Goal: Transaction & Acquisition: Purchase product/service

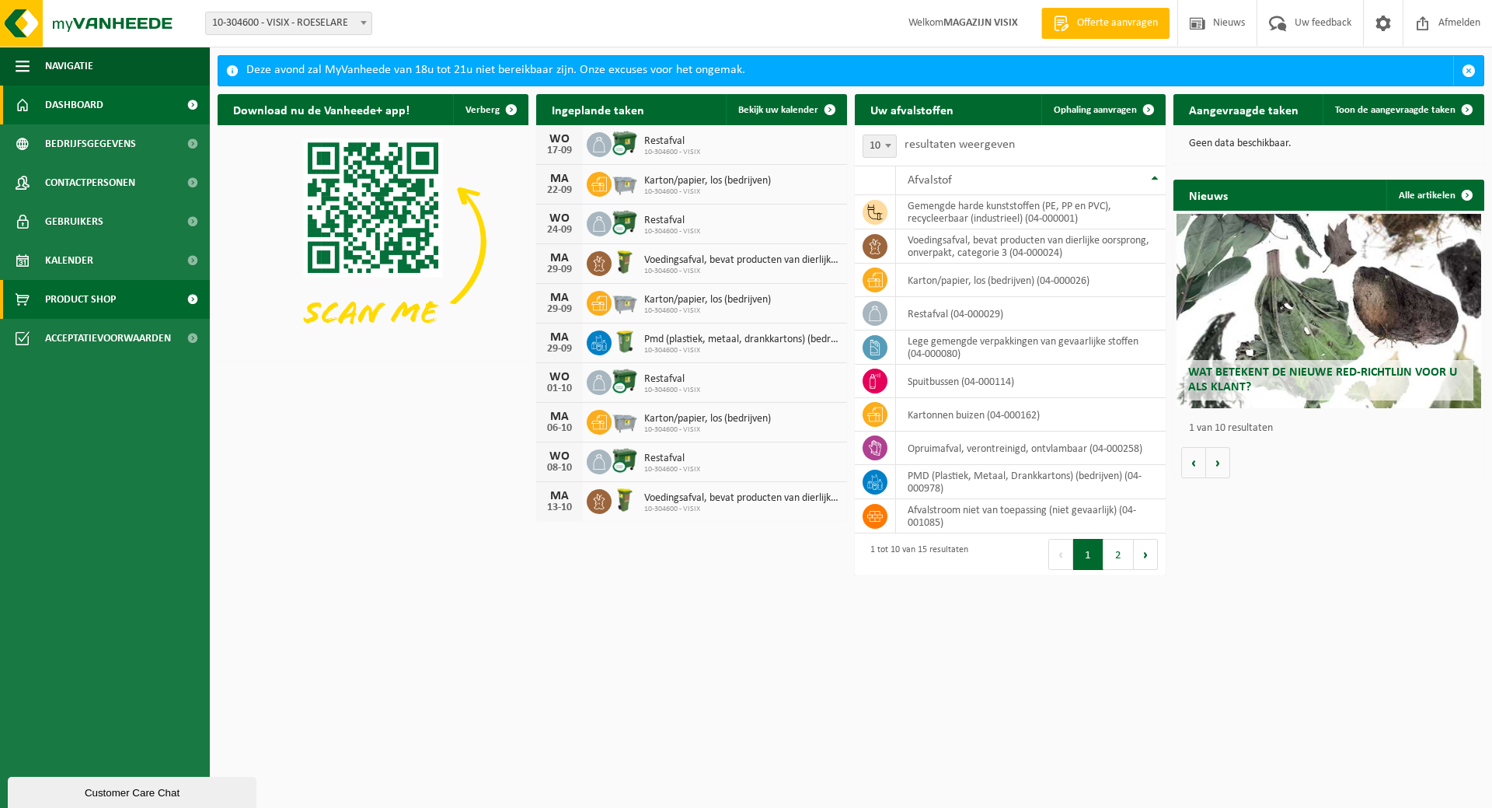
click at [97, 291] on span "Product Shop" at bounding box center [80, 299] width 71 height 39
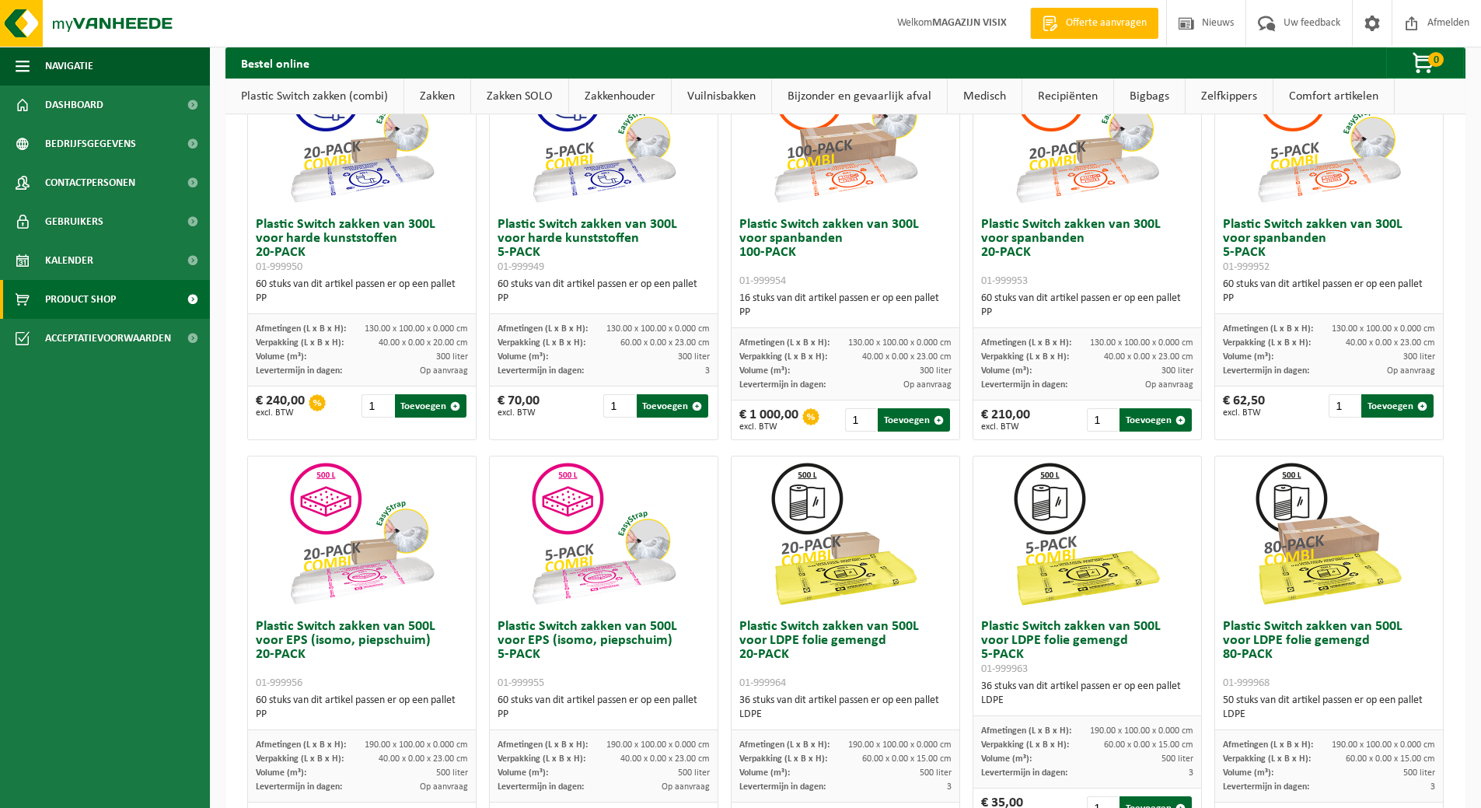
scroll to position [311, 0]
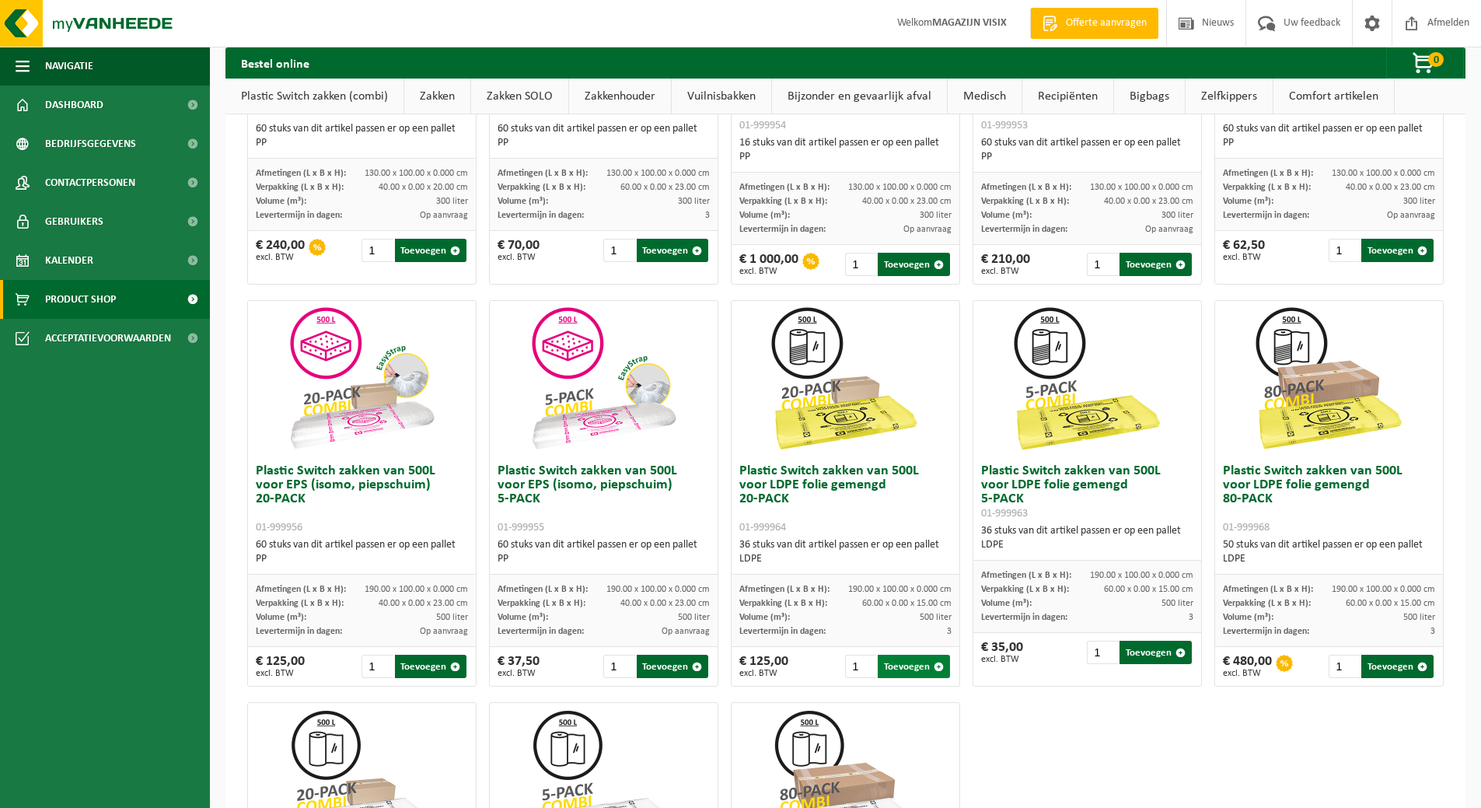
click at [907, 662] on button "Toevoegen" at bounding box center [914, 666] width 72 height 23
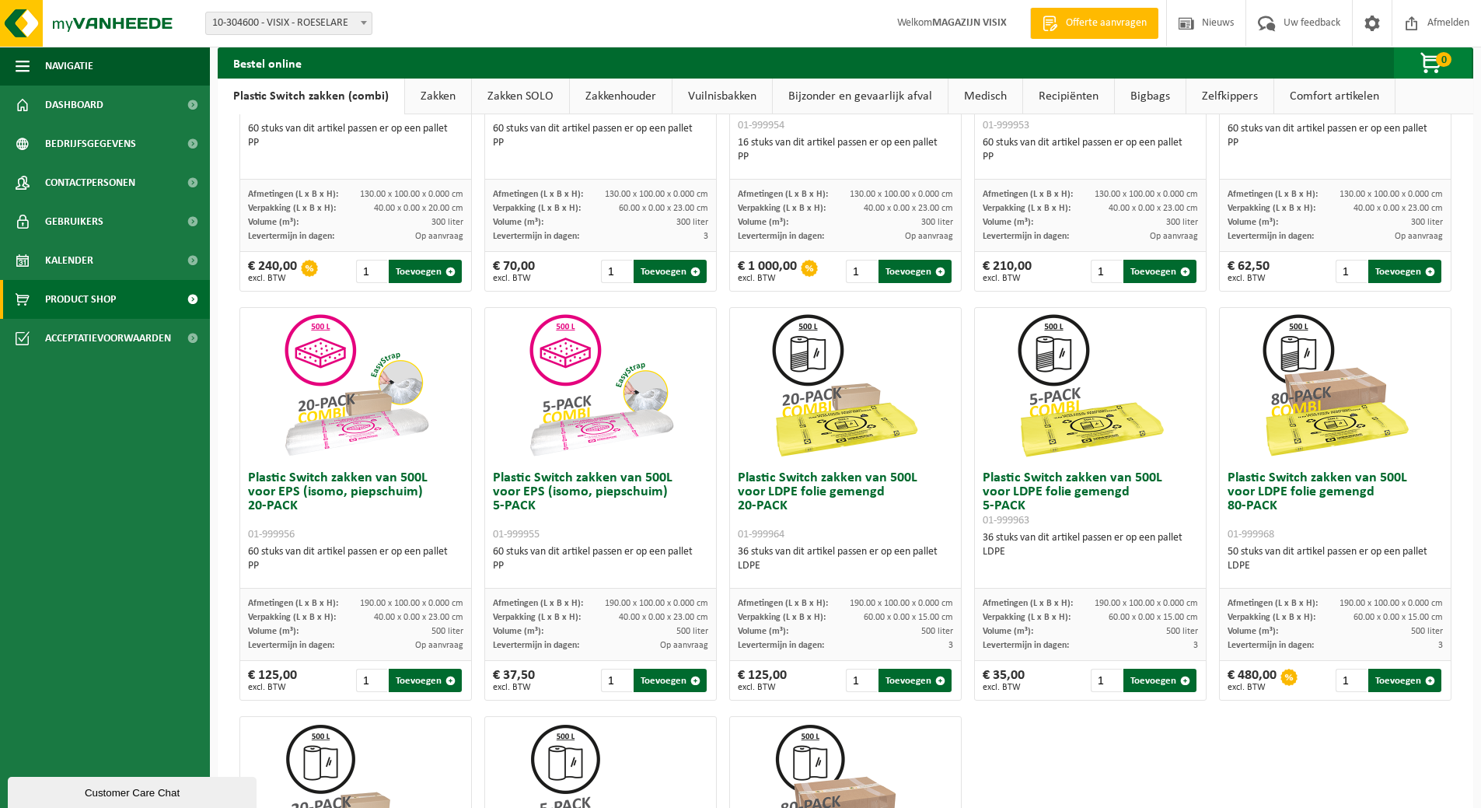
scroll to position [0, 0]
click at [914, 682] on button "Toevoegen" at bounding box center [914, 679] width 73 height 23
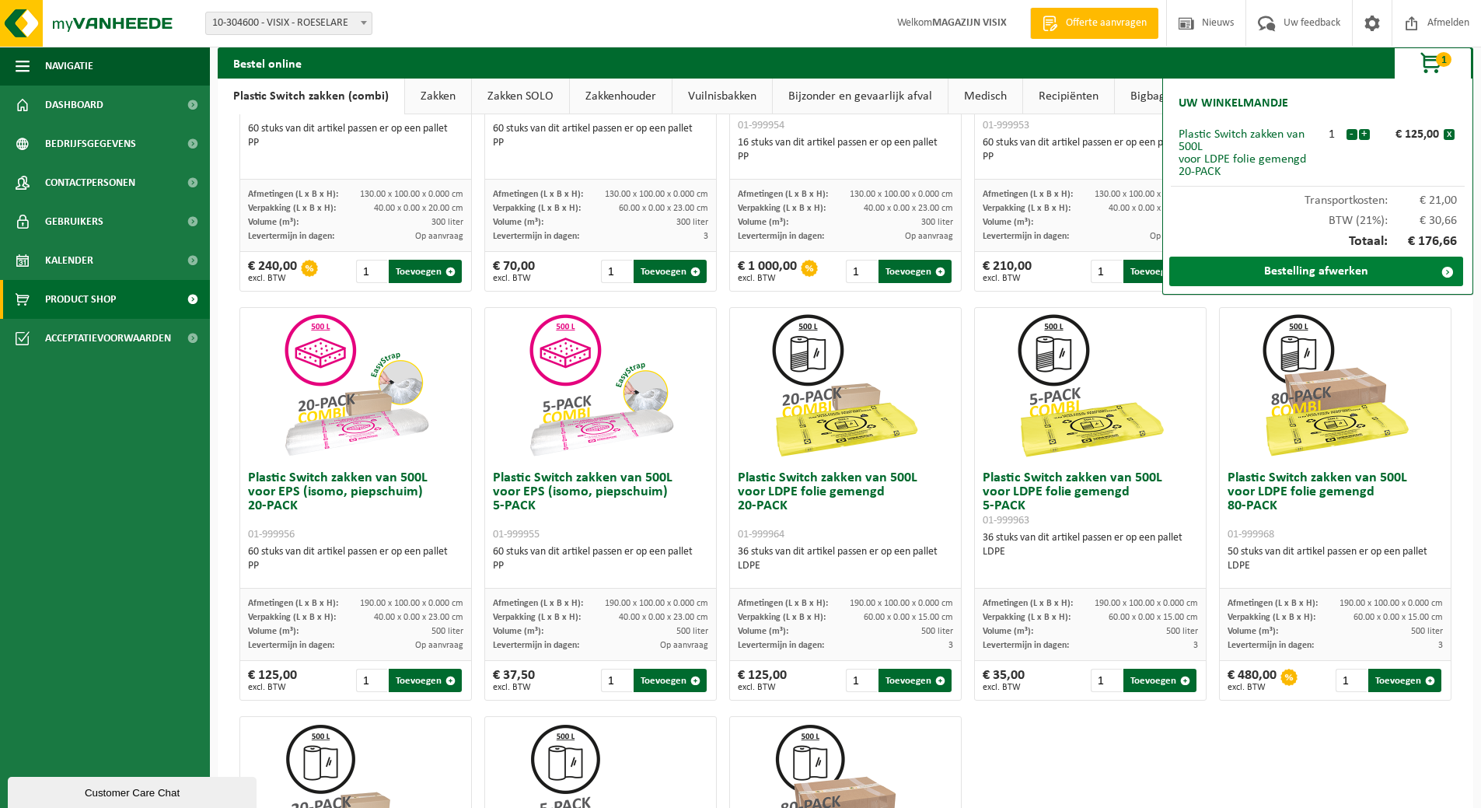
click at [1309, 273] on link "Bestelling afwerken" at bounding box center [1316, 272] width 294 height 30
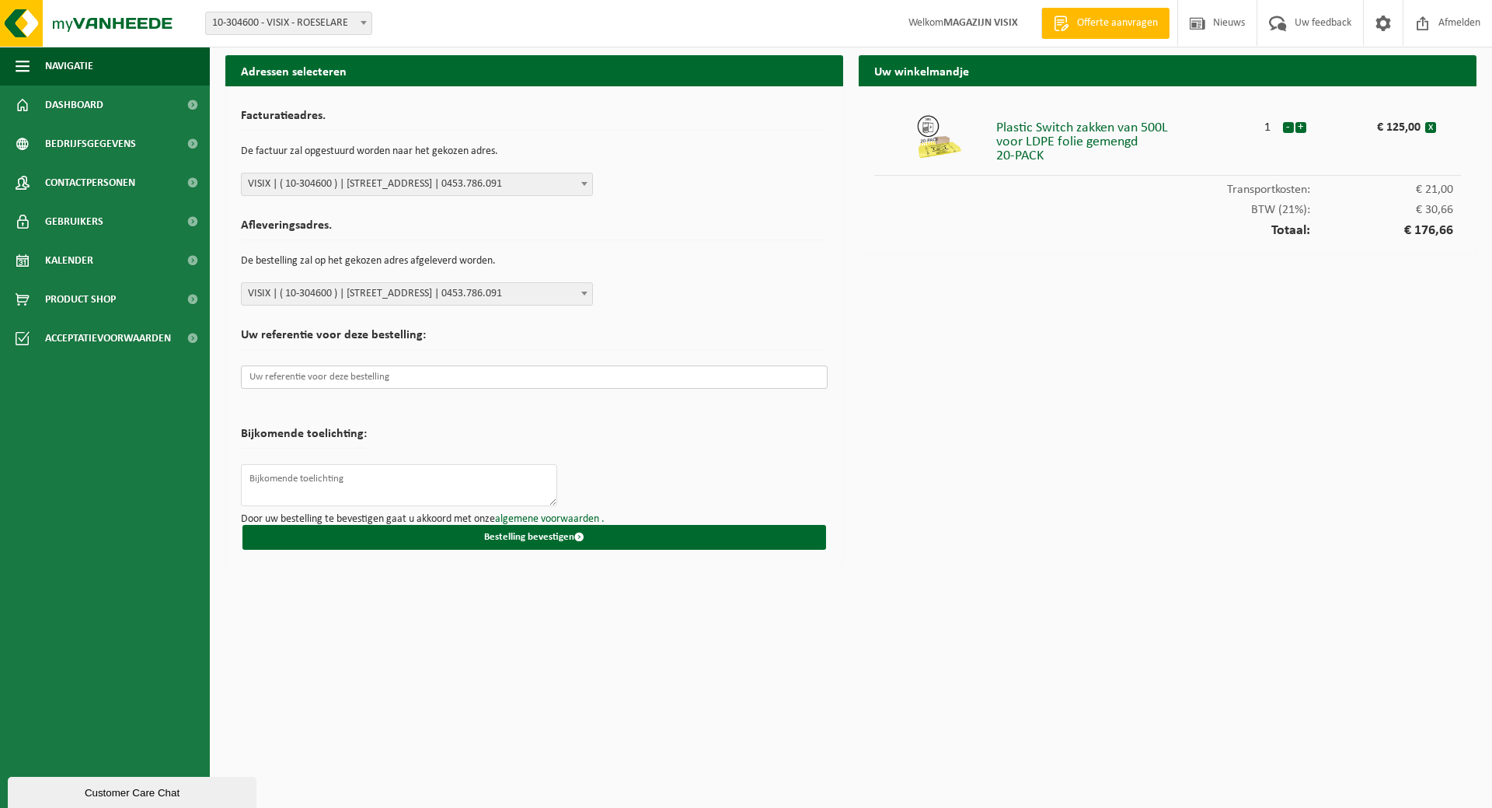
click at [515, 376] on input "text" at bounding box center [534, 376] width 587 height 23
click at [457, 530] on button "Bestelling bevestigen" at bounding box center [535, 537] width 584 height 25
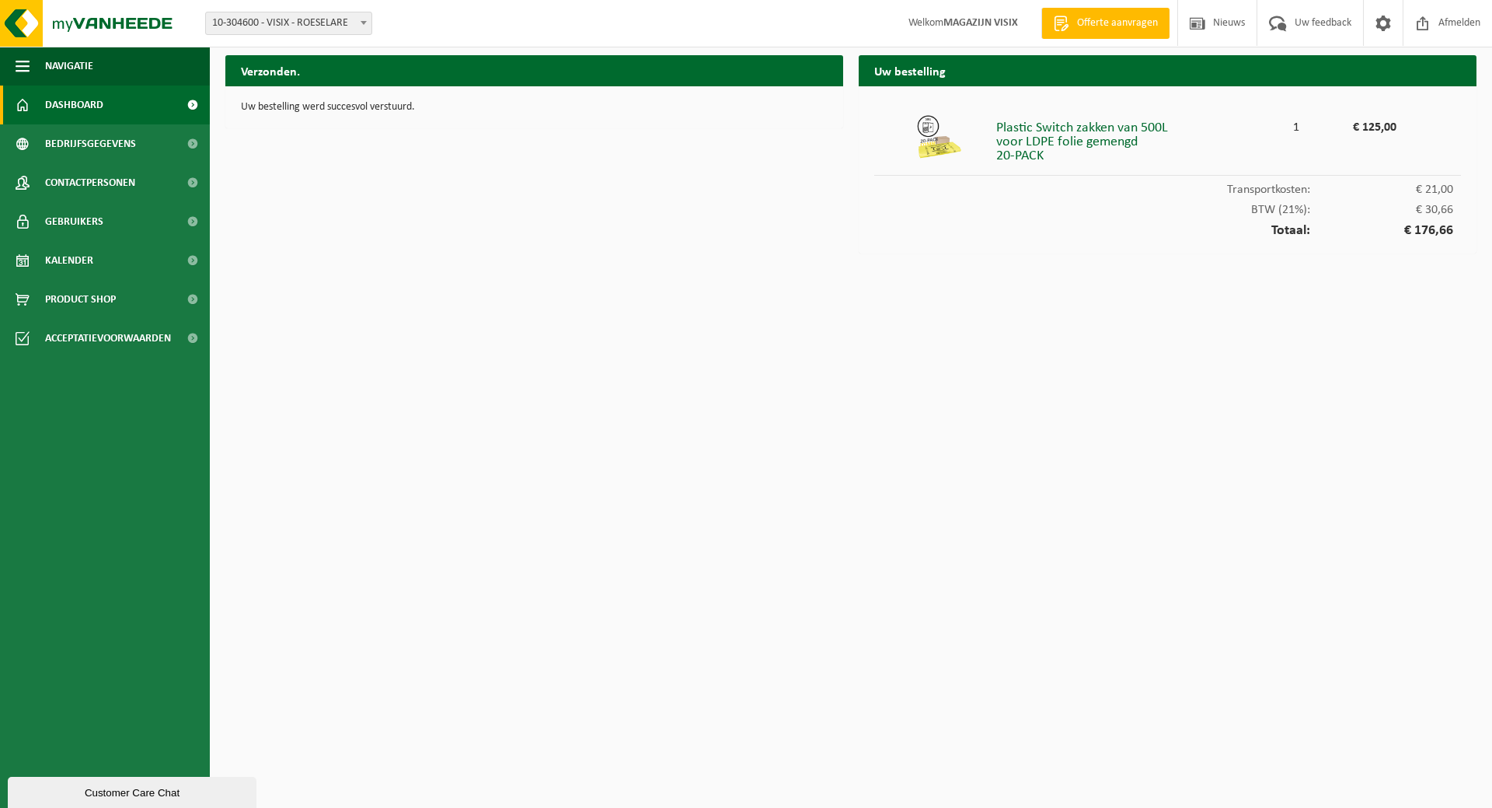
click at [81, 105] on span "Dashboard" at bounding box center [74, 105] width 58 height 39
